Goal: Information Seeking & Learning: Learn about a topic

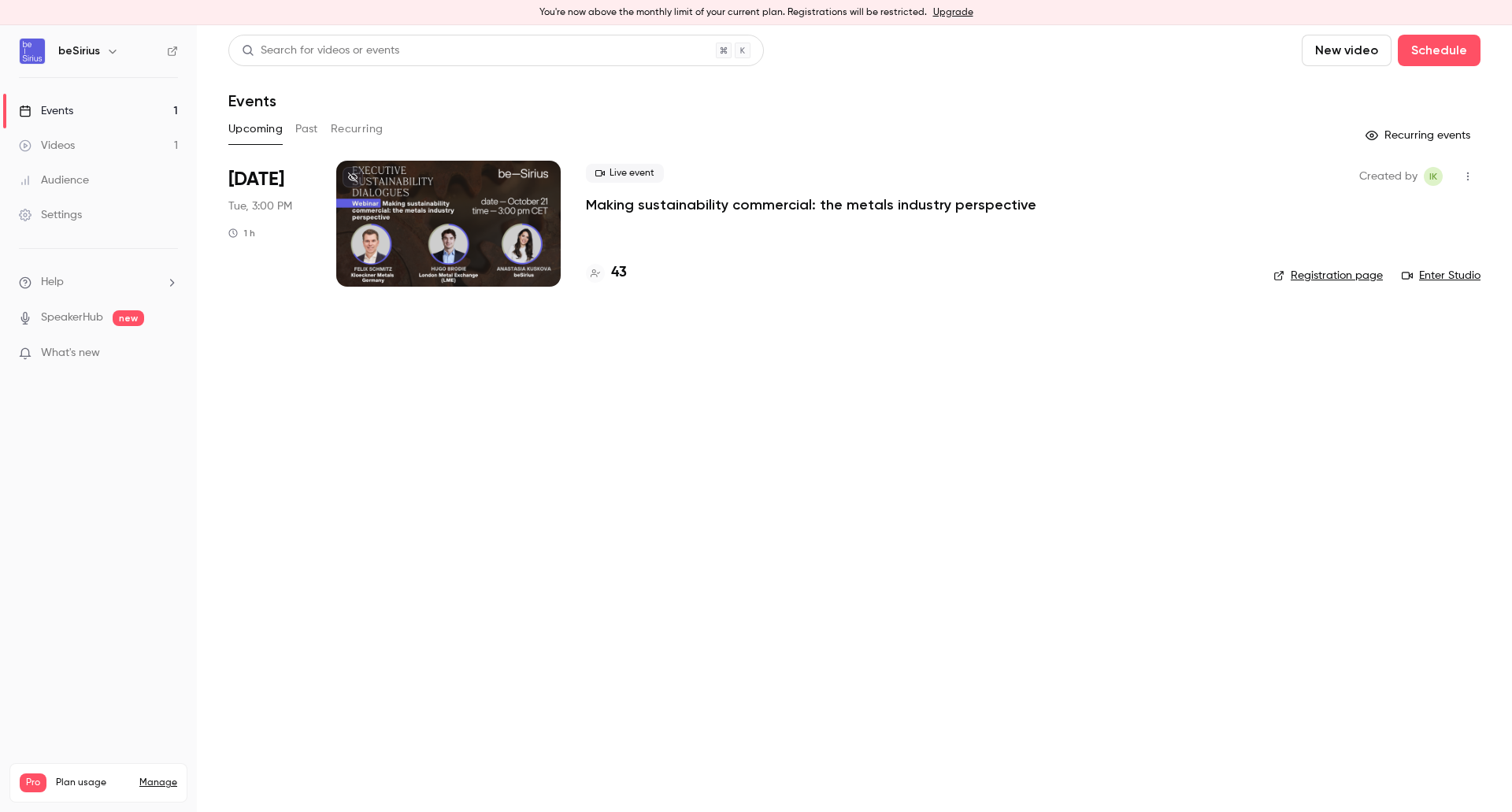
click at [621, 276] on h4 "43" at bounding box center [619, 273] width 16 height 21
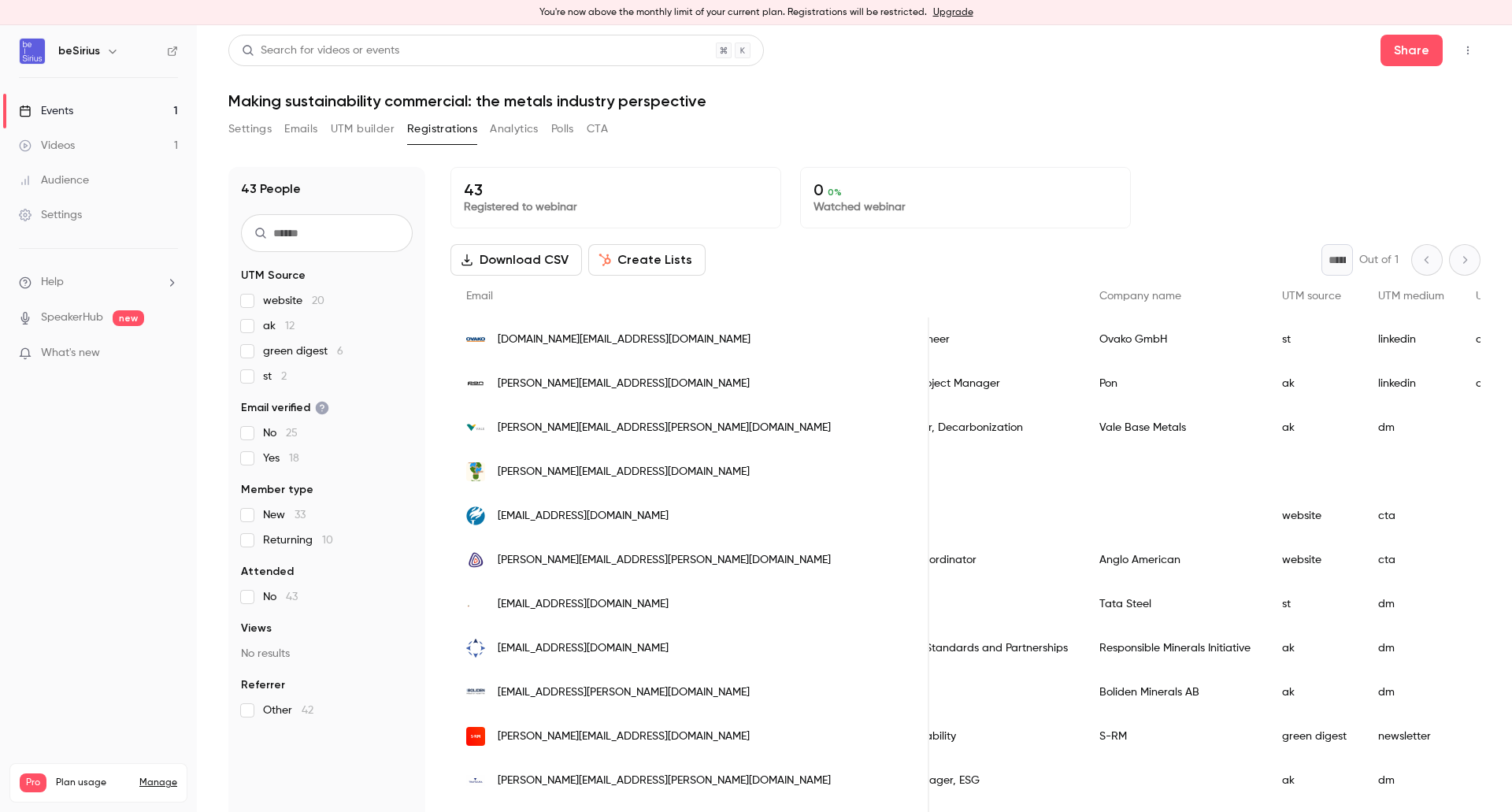
click at [47, 117] on div "Events" at bounding box center [46, 111] width 54 height 16
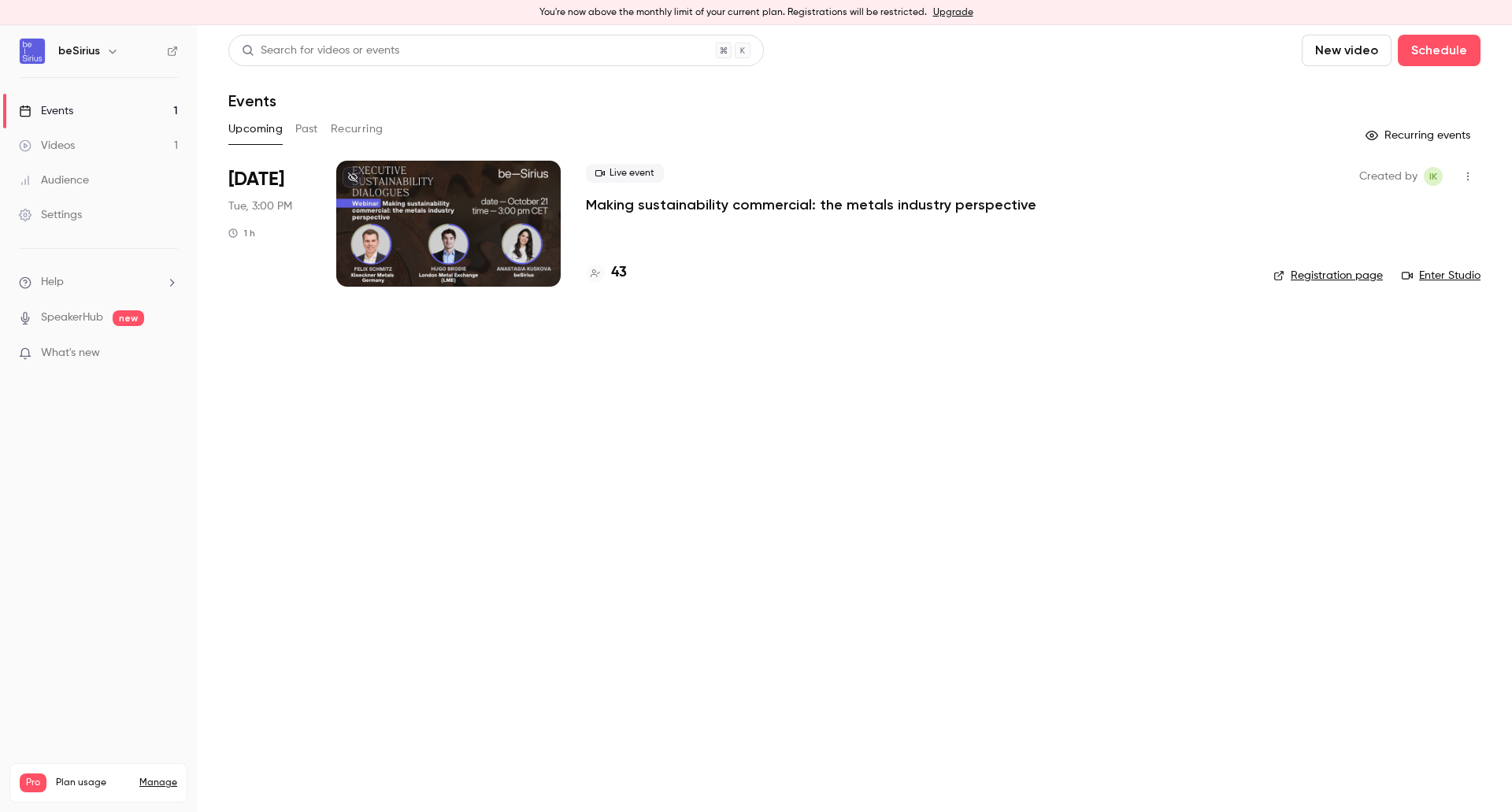
click at [734, 475] on main "Search for videos or events New video Schedule Events Upcoming Past Recurring R…" at bounding box center [854, 419] width 1315 height 786
click at [70, 117] on div "Events" at bounding box center [46, 111] width 54 height 16
